Goal: Task Accomplishment & Management: Manage account settings

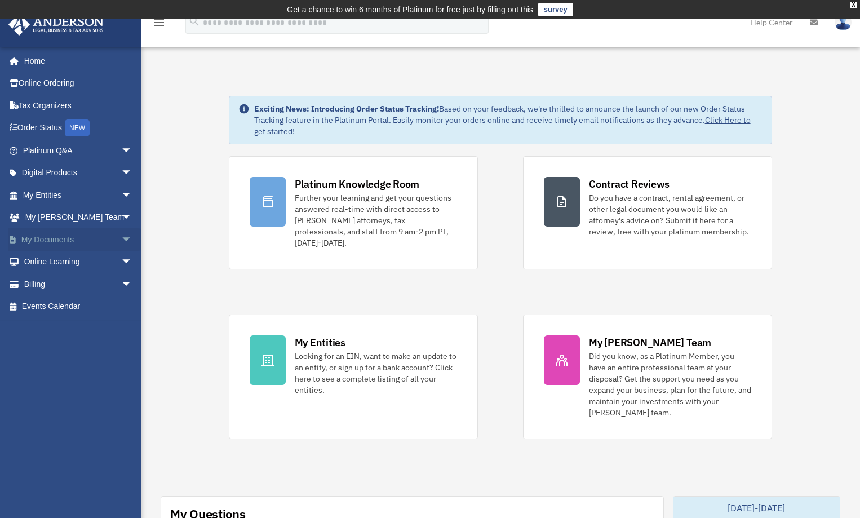
click at [66, 240] on link "My Documents arrow_drop_down" at bounding box center [78, 239] width 141 height 23
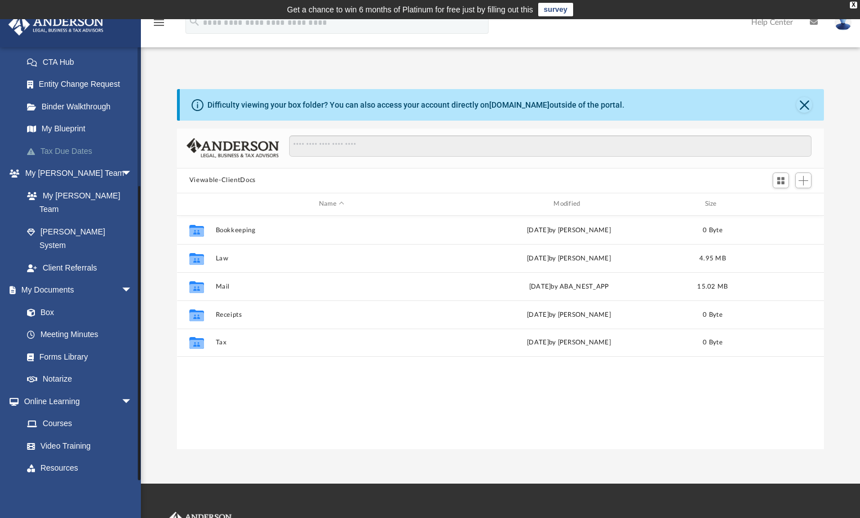
scroll to position [196, 0]
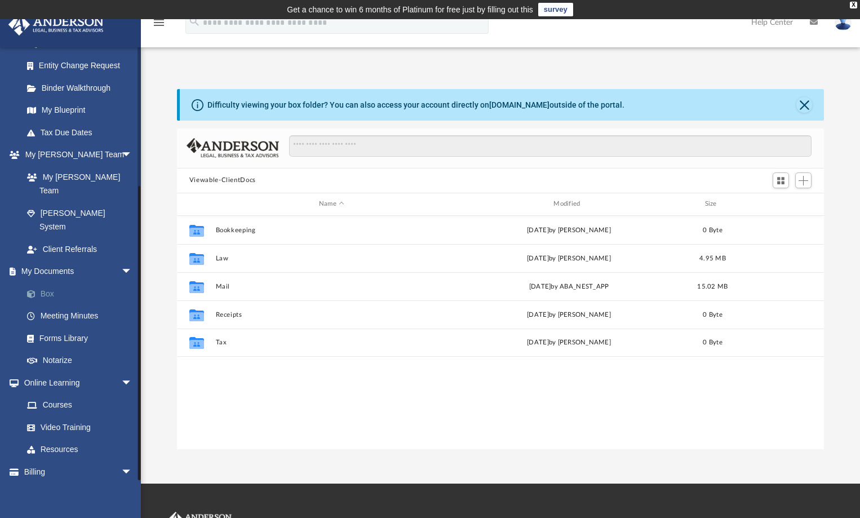
click at [45, 282] on link "Box" at bounding box center [83, 293] width 134 height 23
click at [46, 282] on link "Box" at bounding box center [83, 293] width 134 height 23
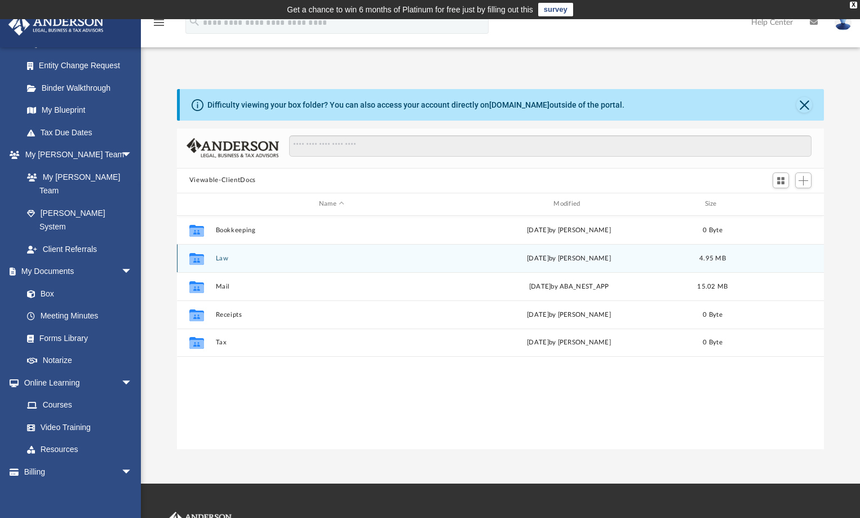
click at [225, 261] on button "Law" at bounding box center [331, 257] width 232 height 7
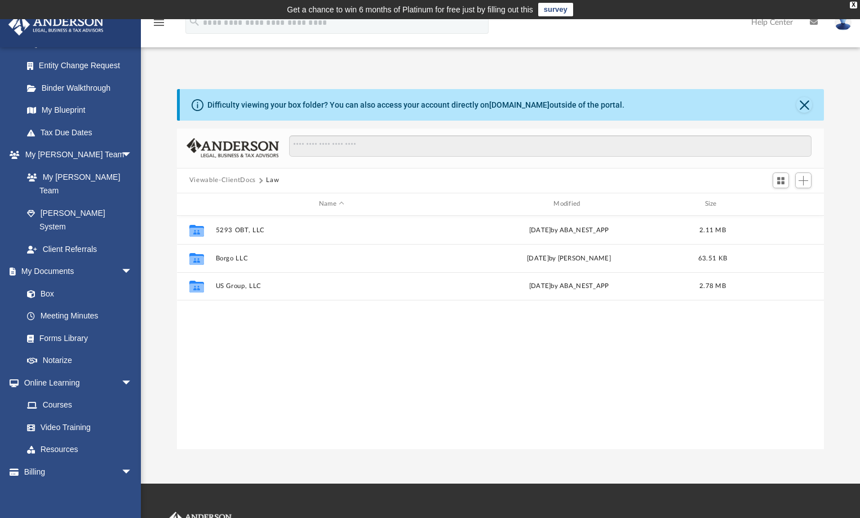
click at [231, 179] on button "Viewable-ClientDocs" at bounding box center [222, 180] width 67 height 10
click at [803, 179] on span "Add" at bounding box center [804, 181] width 10 height 10
click at [240, 178] on button "Viewable-ClientDocs" at bounding box center [222, 180] width 67 height 10
click at [807, 179] on span "Add" at bounding box center [804, 181] width 10 height 10
click at [769, 220] on li "New Folder" at bounding box center [787, 221] width 36 height 12
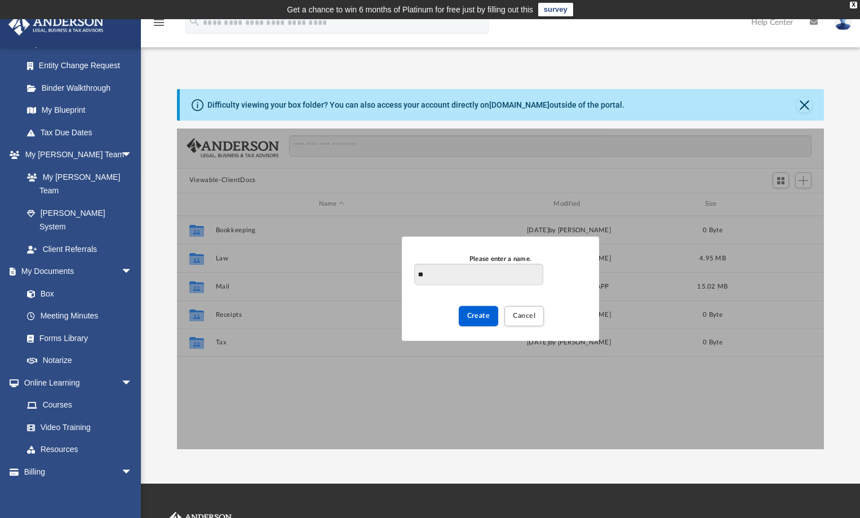
type input "*"
type input "**********"
click at [483, 317] on span "Create" at bounding box center [478, 315] width 23 height 7
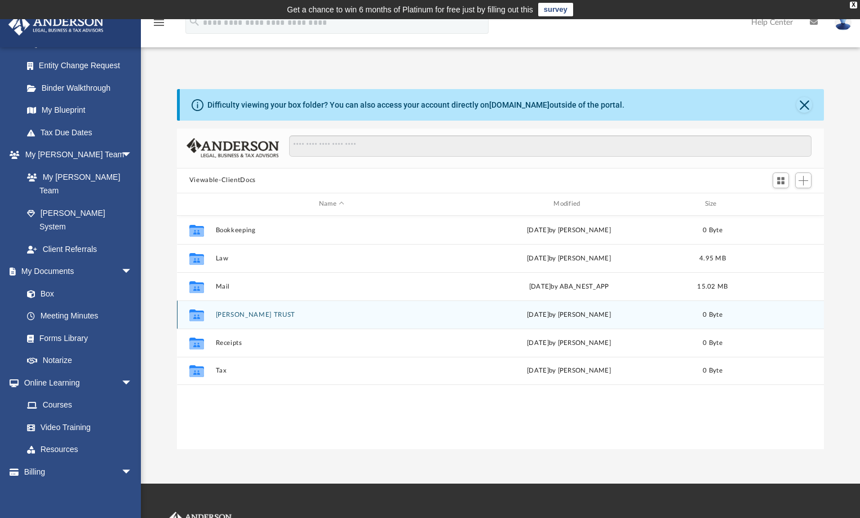
click at [209, 312] on div "Collaborated Folder" at bounding box center [197, 315] width 28 height 18
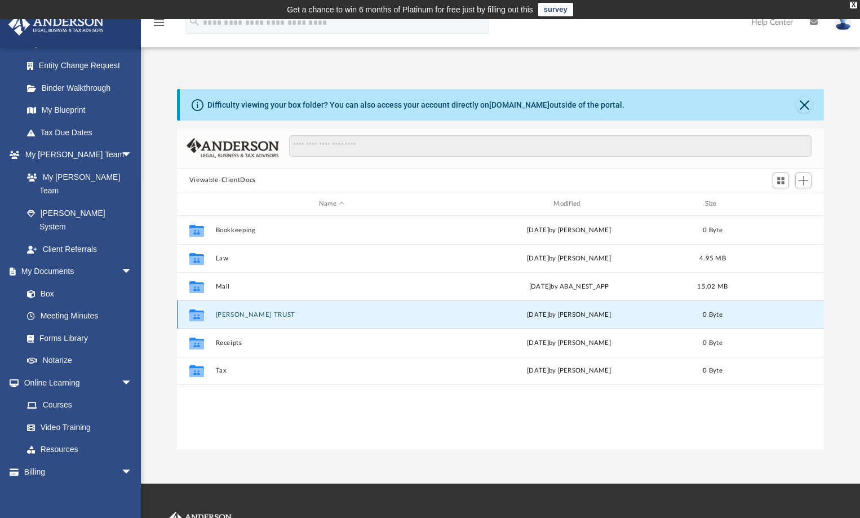
click at [241, 316] on button "[PERSON_NAME] TRUST" at bounding box center [331, 314] width 232 height 7
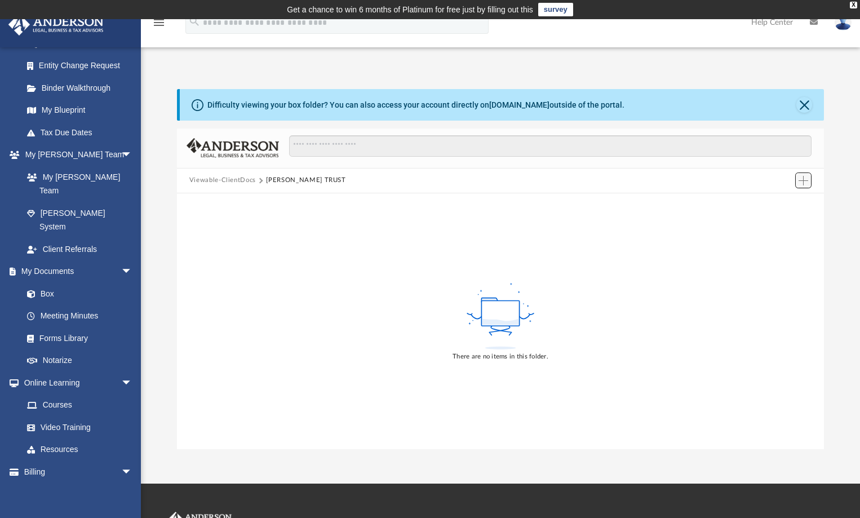
click at [805, 179] on span "Add" at bounding box center [804, 181] width 10 height 10
click at [779, 204] on li "Upload" at bounding box center [787, 203] width 36 height 12
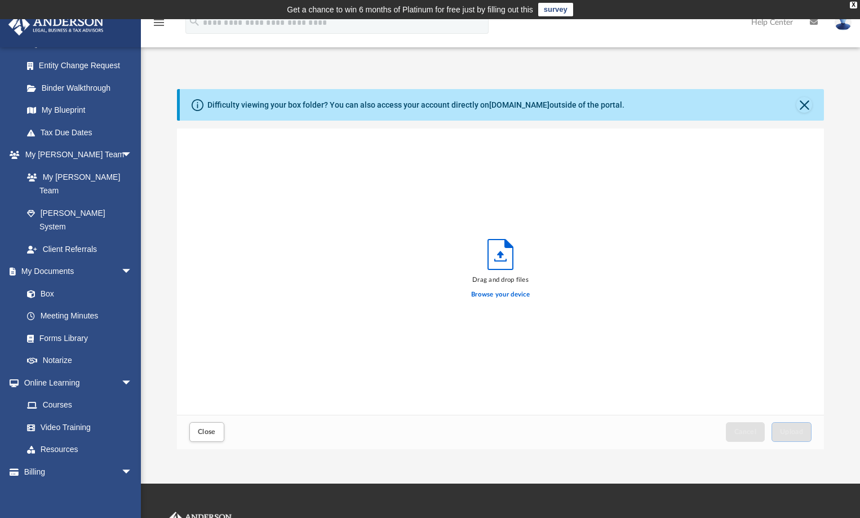
scroll to position [277, 639]
click at [500, 294] on label "Browse your device" at bounding box center [500, 295] width 59 height 10
click at [0, 0] on input "Browse your device" at bounding box center [0, 0] width 0 height 0
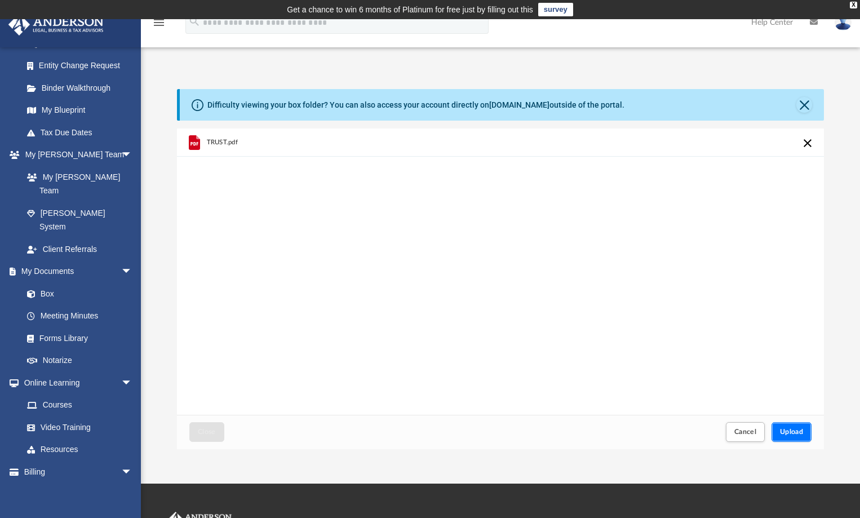
click at [798, 433] on span "Upload" at bounding box center [792, 431] width 24 height 7
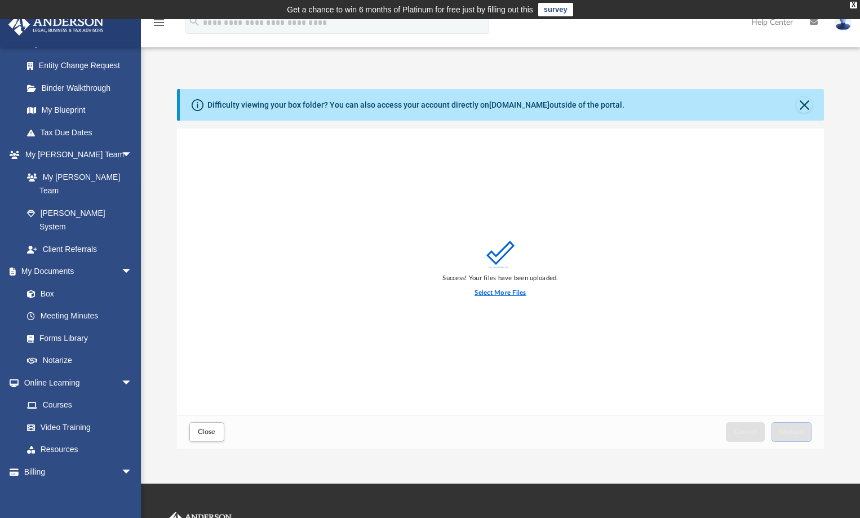
click at [512, 294] on label "Select More Files" at bounding box center [500, 293] width 51 height 10
click at [0, 0] on input "Select More Files" at bounding box center [0, 0] width 0 height 0
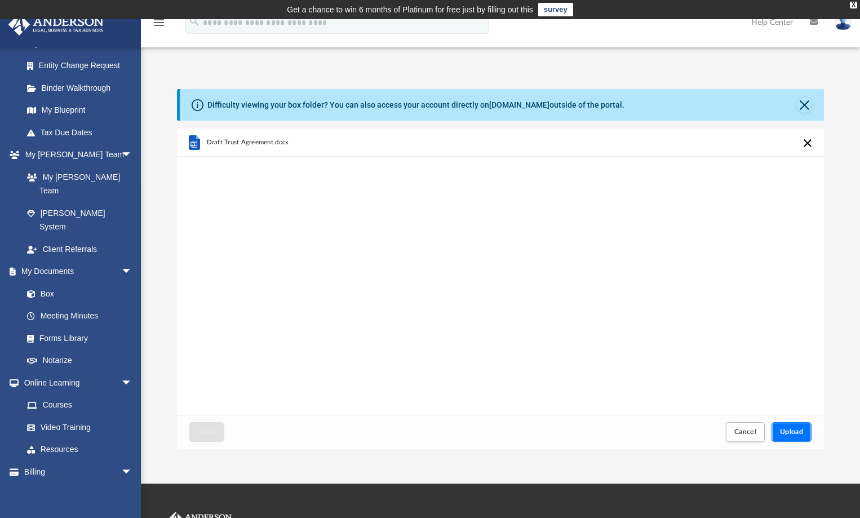
click at [799, 434] on span "Upload" at bounding box center [792, 431] width 24 height 7
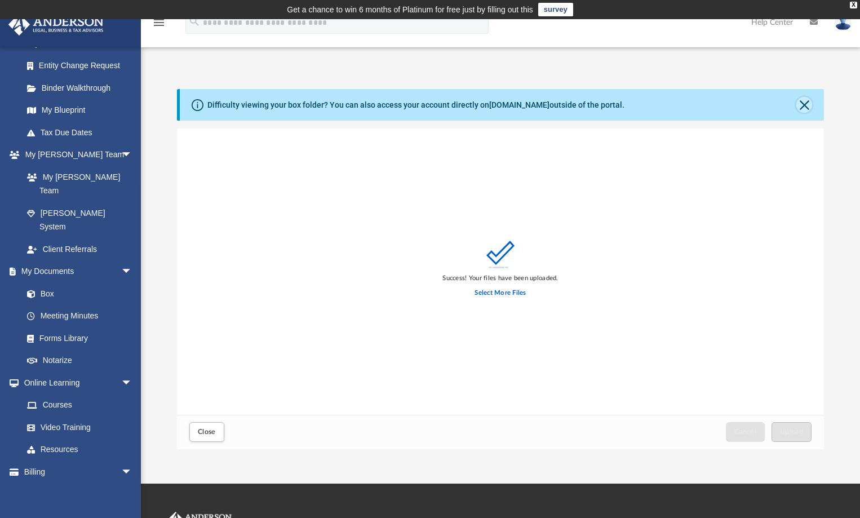
click at [803, 102] on button "Close" at bounding box center [805, 105] width 16 height 16
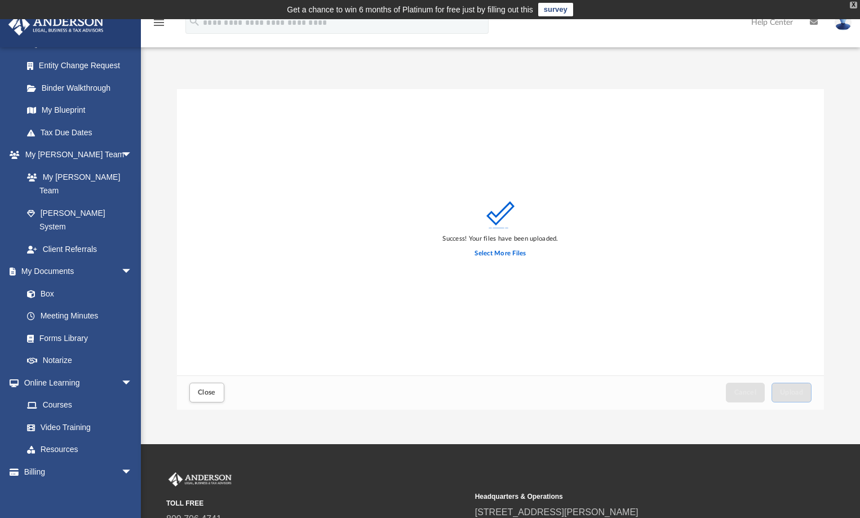
click at [855, 5] on div "X" at bounding box center [853, 5] width 7 height 7
